Goal: Check status: Check status

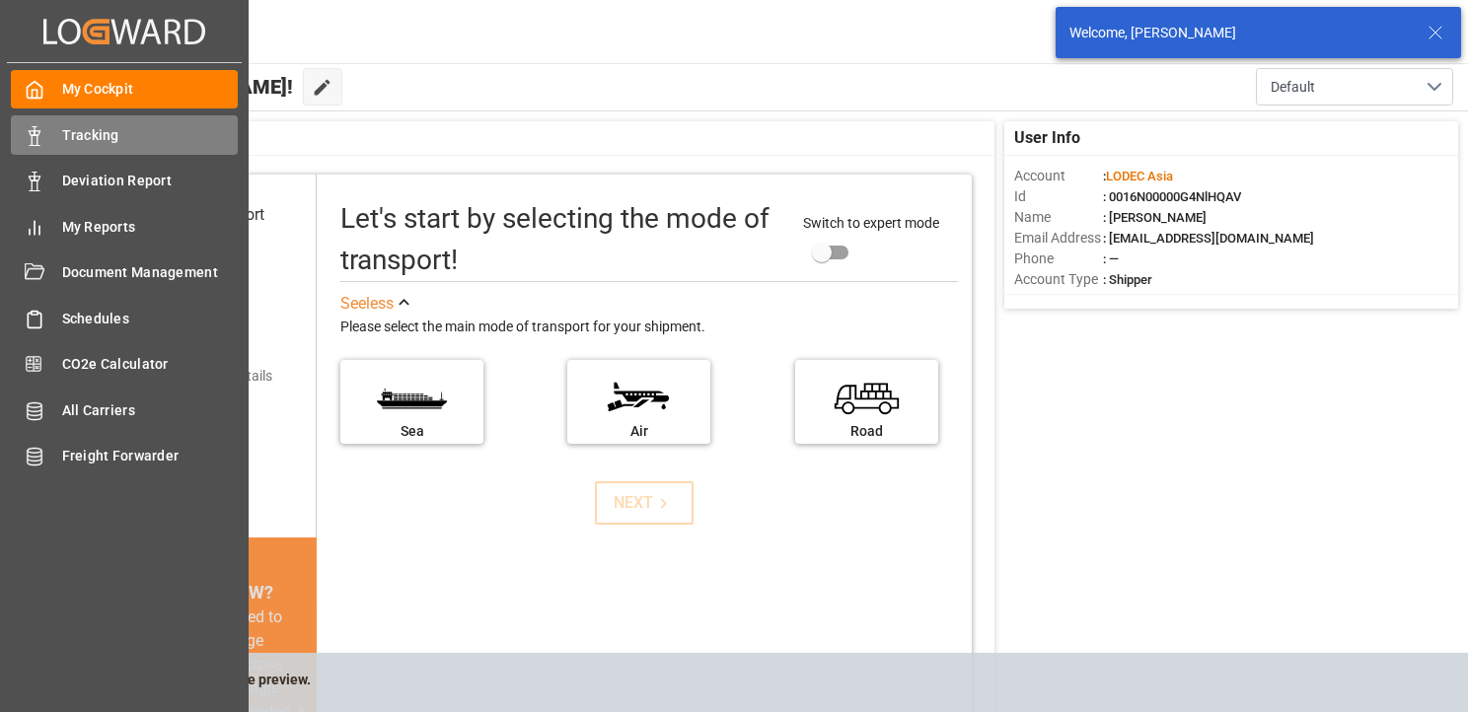
click at [38, 134] on polygon at bounding box center [38, 133] width 6 height 4
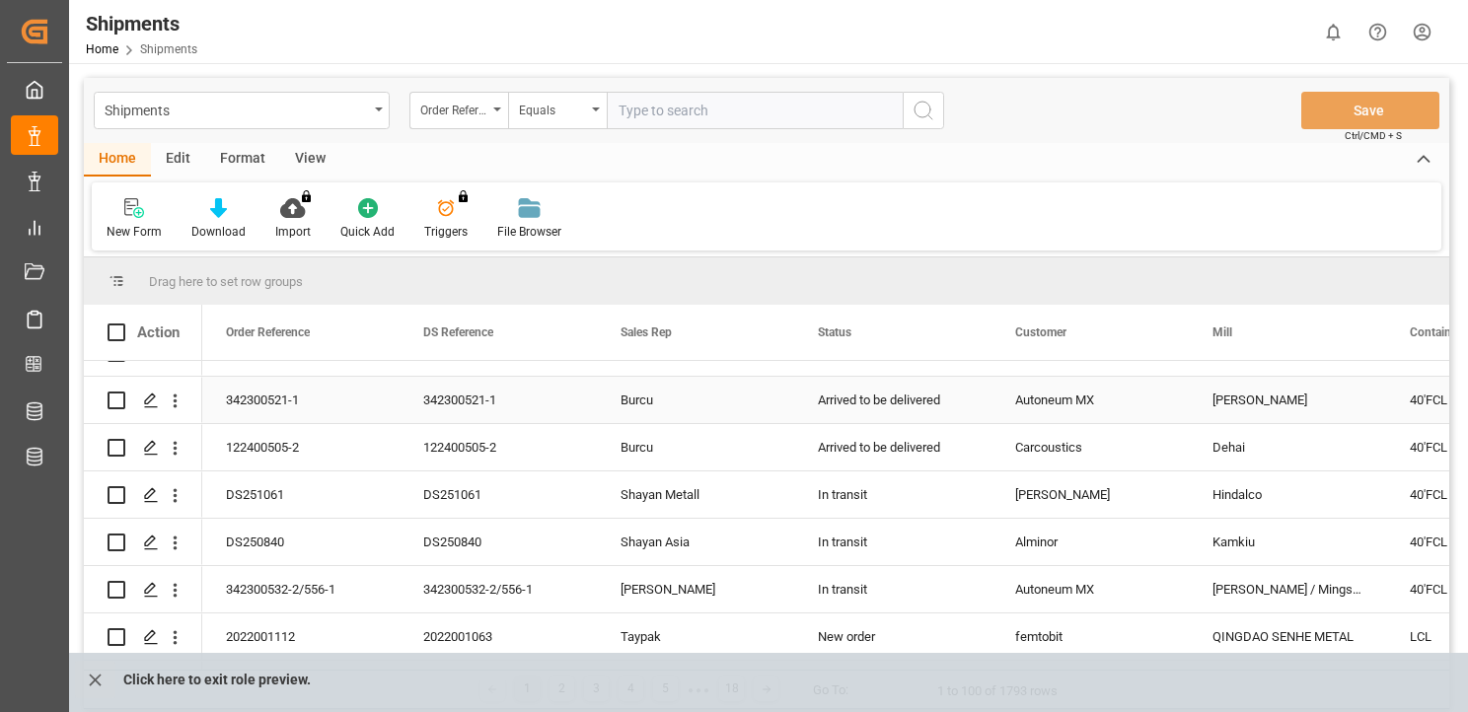
scroll to position [888, 0]
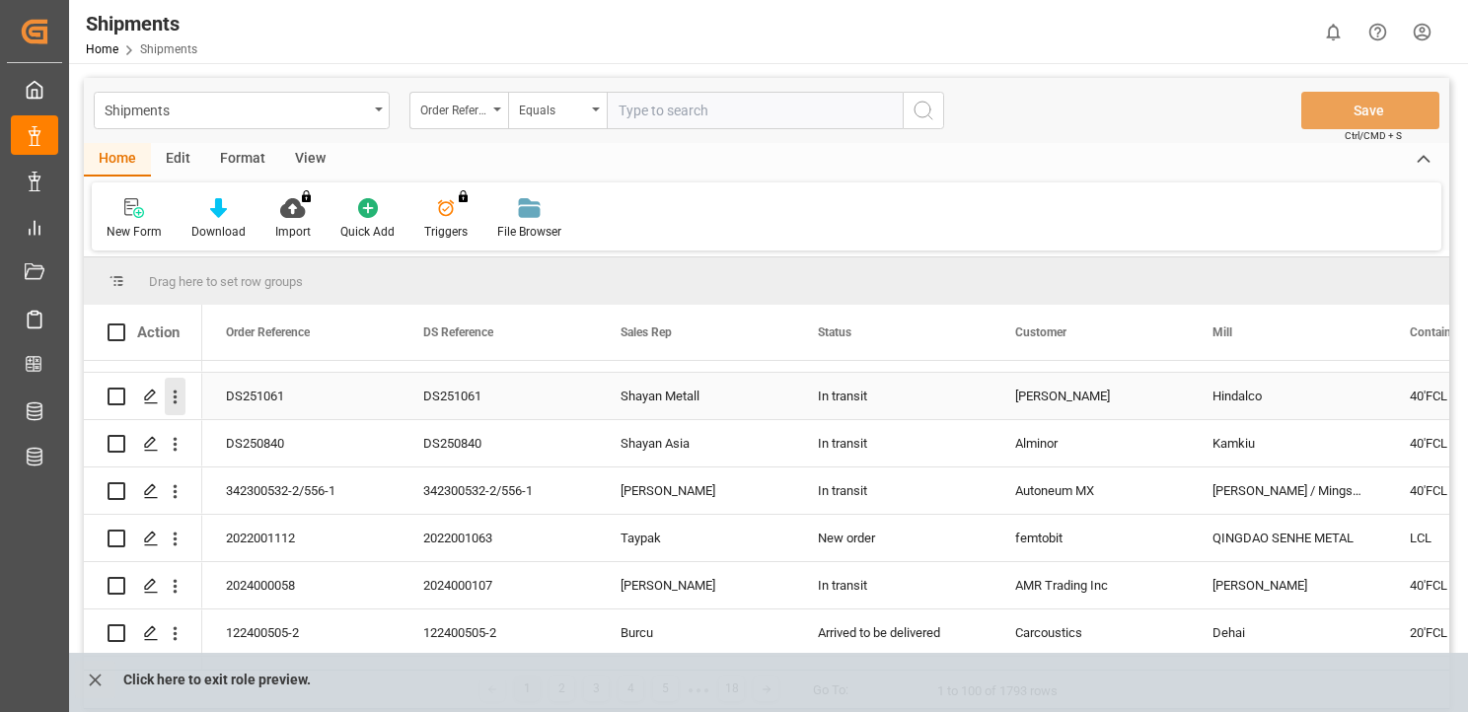
click at [167, 395] on icon "open menu" at bounding box center [175, 397] width 21 height 21
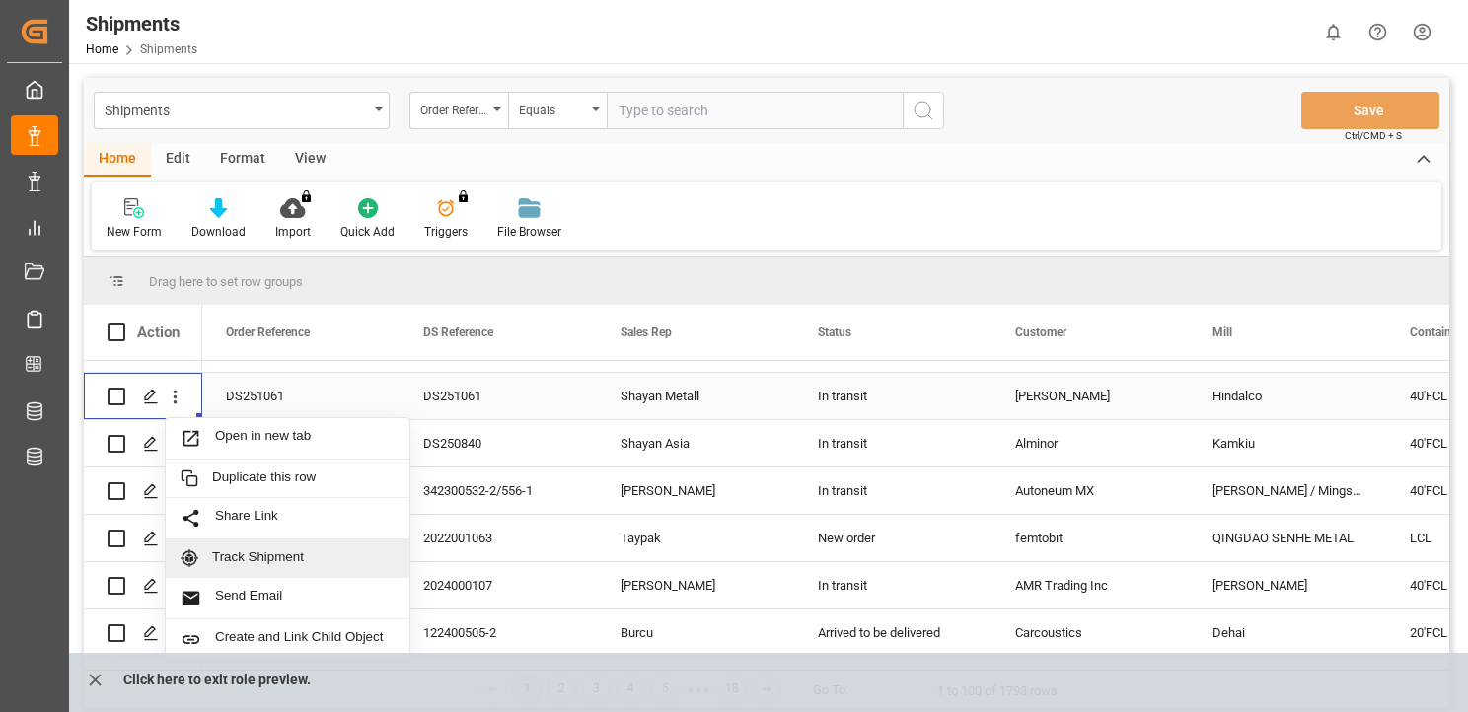
click at [297, 555] on span "Track Shipment" at bounding box center [303, 559] width 183 height 18
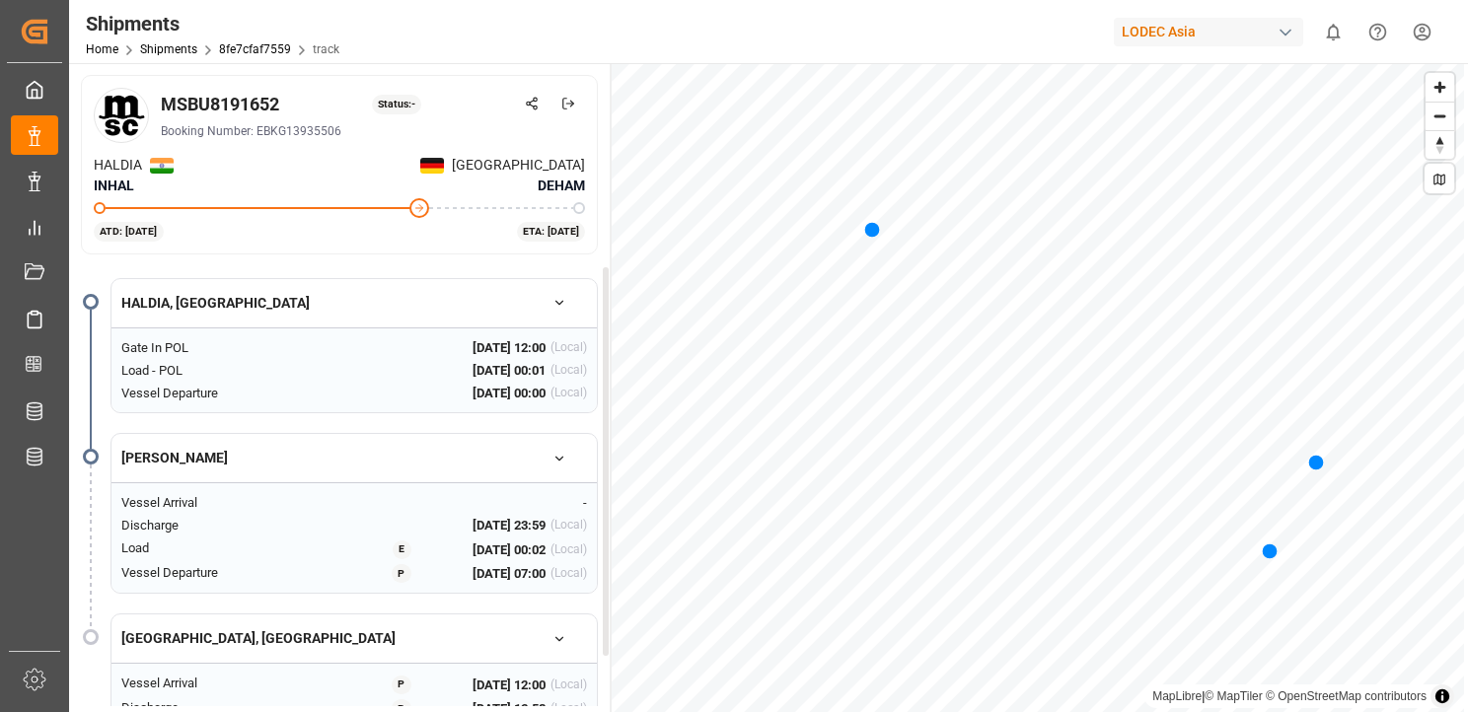
scroll to position [67, 0]
